Goal: Task Accomplishment & Management: Complete application form

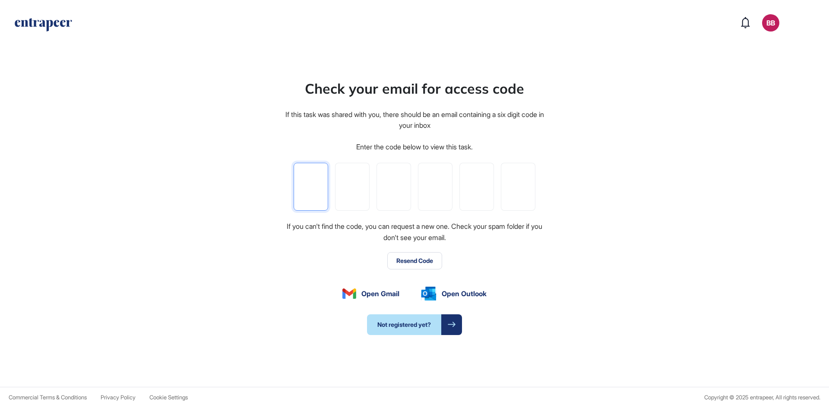
type input "*"
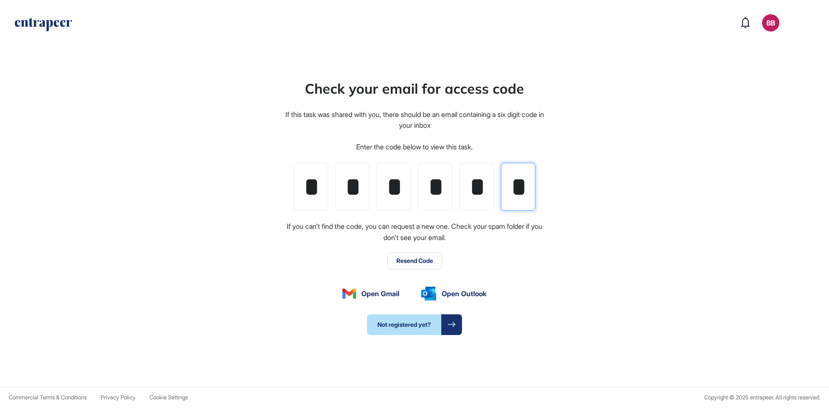
scroll to position [0, 1]
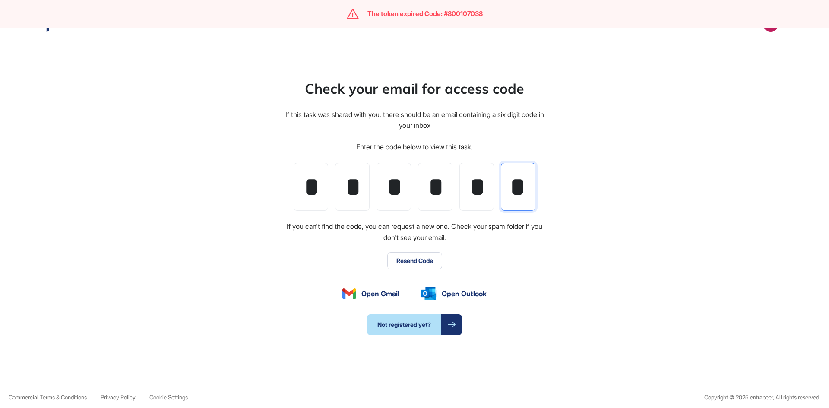
type input "*"
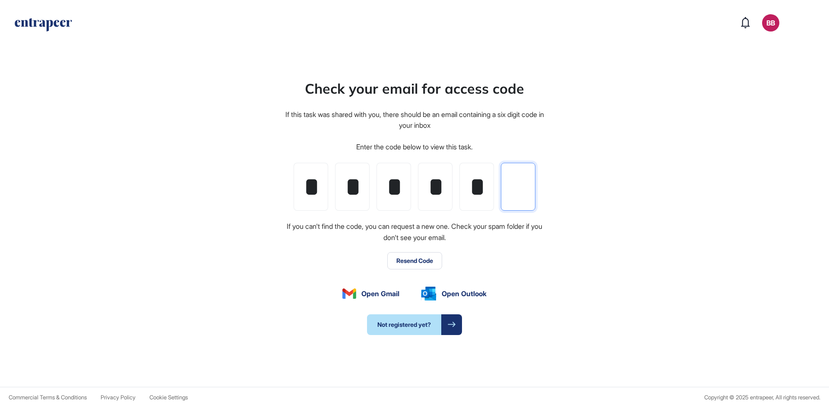
scroll to position [0, 0]
drag, startPoint x: 628, startPoint y: 191, endPoint x: 619, endPoint y: 178, distance: 15.2
click at [619, 179] on div "Check your email for access code If this task was shared with you, there should…" at bounding box center [414, 206] width 829 height 361
click at [390, 175] on input "*" at bounding box center [393, 187] width 35 height 48
